Goal: Transaction & Acquisition: Purchase product/service

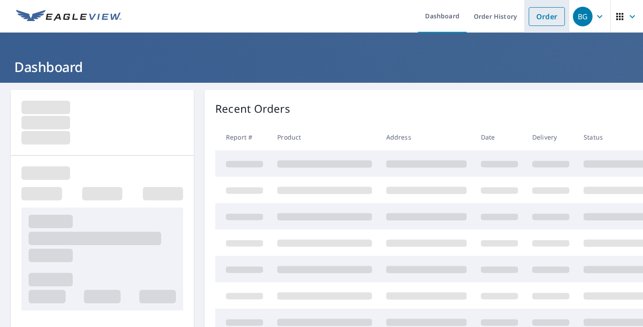
click at [558, 15] on li "Order" at bounding box center [546, 16] width 45 height 33
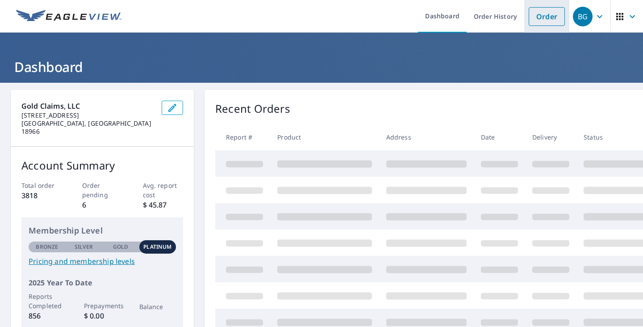
click at [538, 20] on link "Order" at bounding box center [547, 16] width 36 height 19
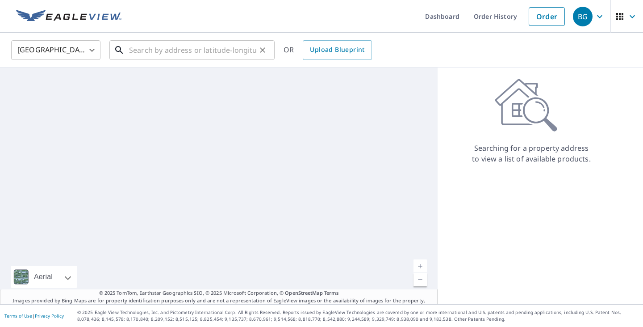
click at [223, 45] on input "text" at bounding box center [192, 50] width 127 height 25
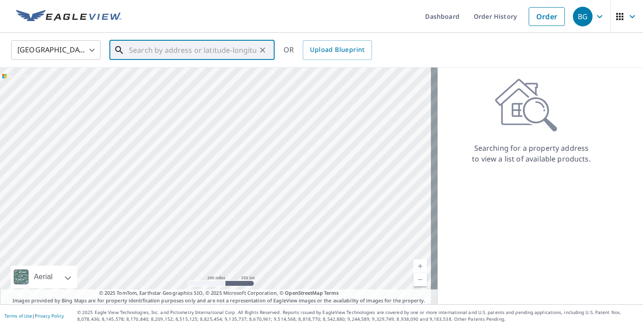
paste input "[STREET_ADDRESS]"
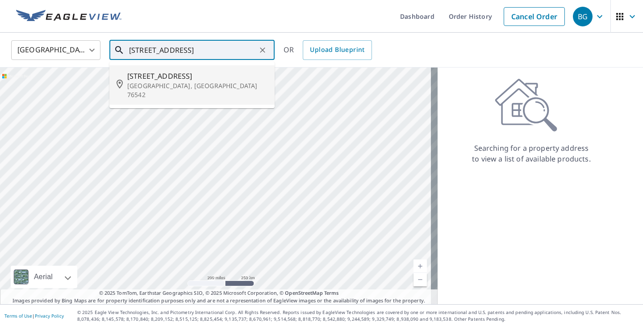
click at [217, 92] on li "[STREET_ADDRESS][PERSON_NAME]" at bounding box center [191, 84] width 165 height 39
type input "[STREET_ADDRESS][PERSON_NAME]"
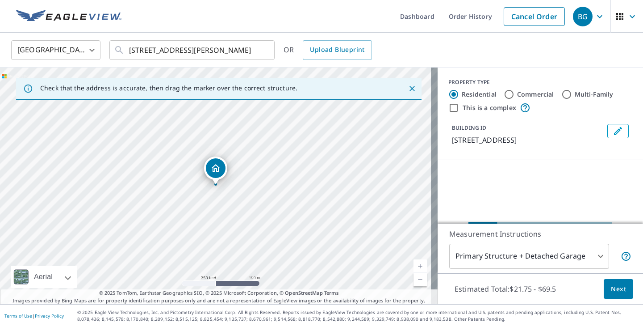
click at [614, 286] on span "Next" at bounding box center [618, 288] width 15 height 11
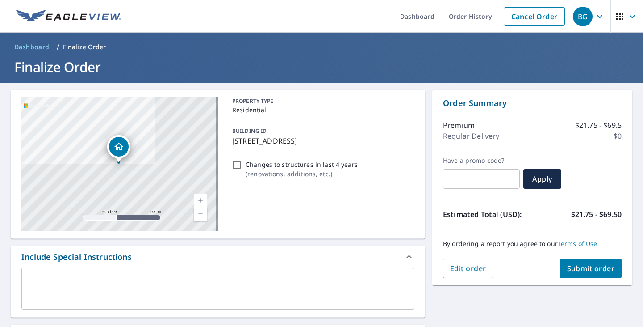
click at [576, 247] on link "Terms of Use" at bounding box center [578, 243] width 40 height 8
click at [590, 264] on span "Submit order" at bounding box center [591, 268] width 48 height 10
